Goal: Find specific page/section: Find specific page/section

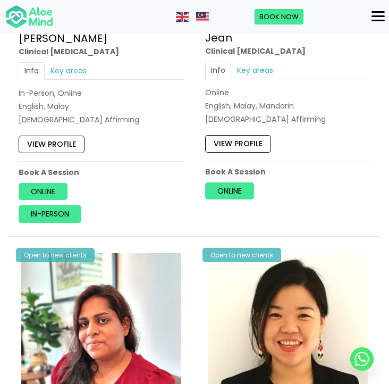
scroll to position [2064, 0]
click at [66, 136] on link "View profile" at bounding box center [52, 144] width 66 height 17
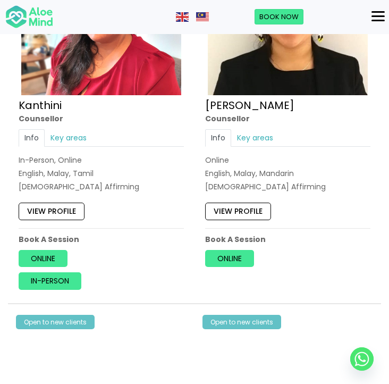
scroll to position [2383, 0]
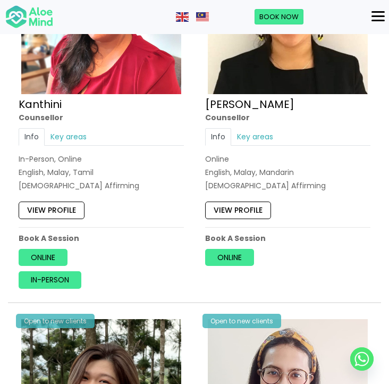
click at [264, 282] on div "Open to new clients Karen Counsellor Info Key areas Online English, Malay, Mand…" at bounding box center [287, 112] width 181 height 378
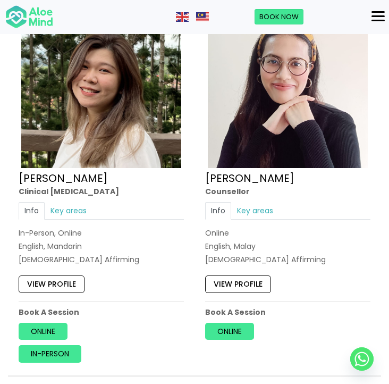
scroll to position [2695, 0]
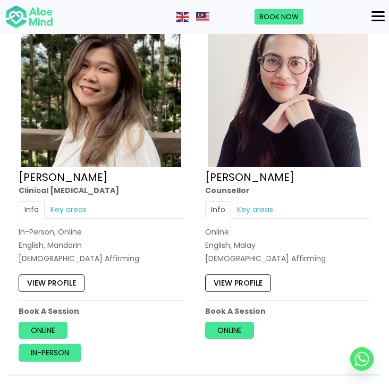
click at [51, 274] on link "View profile" at bounding box center [52, 282] width 66 height 17
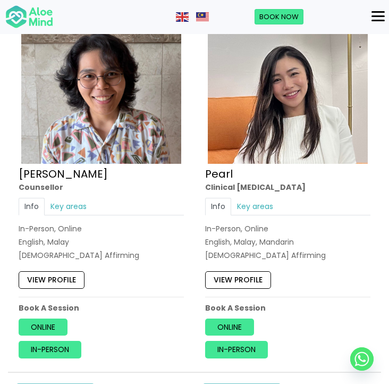
scroll to position [3080, 0]
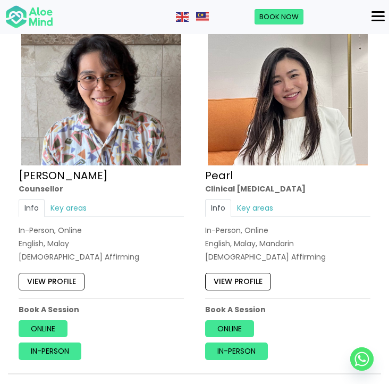
click at [240, 273] on link "View profile" at bounding box center [238, 281] width 66 height 17
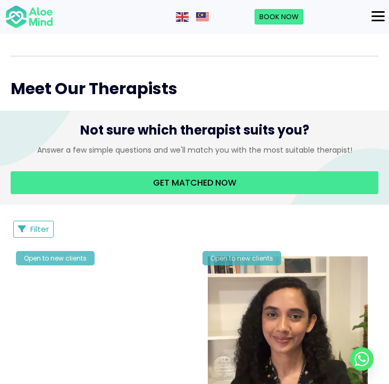
scroll to position [509, 0]
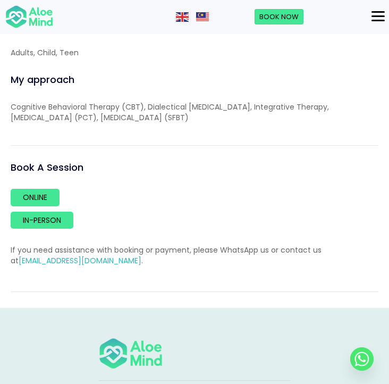
scroll to position [1395, 0]
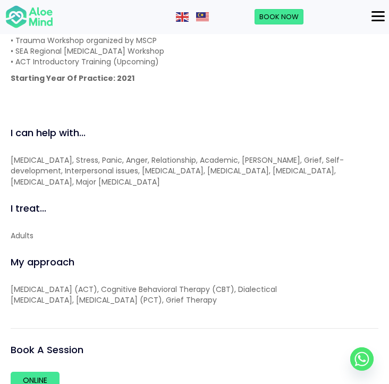
scroll to position [1213, 0]
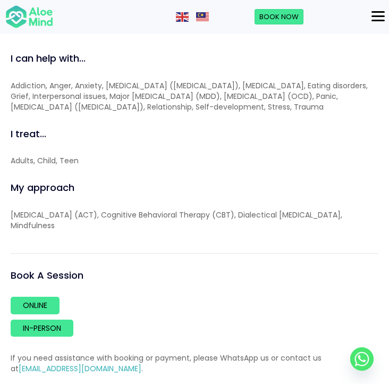
scroll to position [1284, 0]
